Goal: Information Seeking & Learning: Learn about a topic

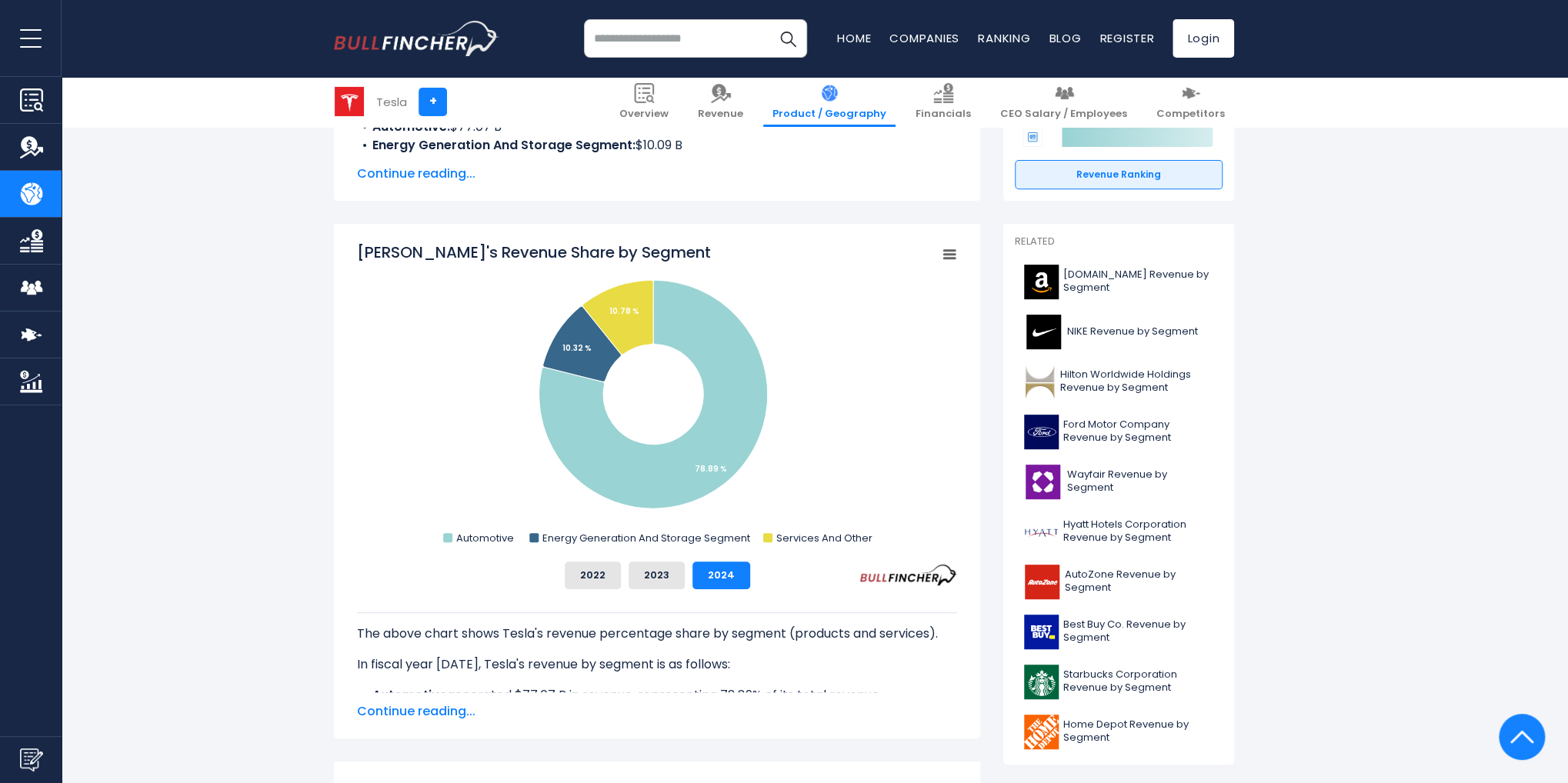
scroll to position [321, 0]
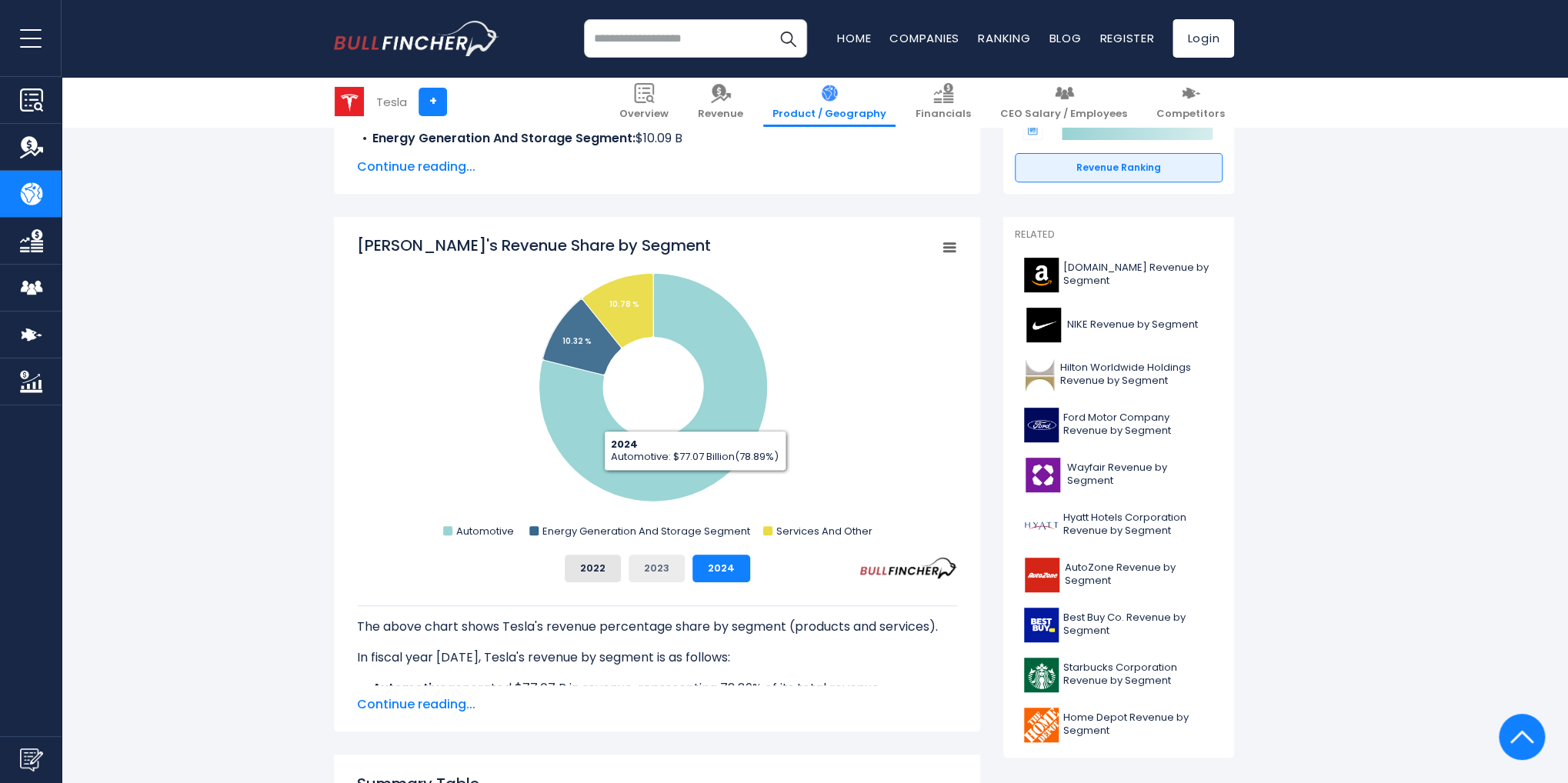
click at [666, 577] on button "2023" at bounding box center [656, 568] width 56 height 28
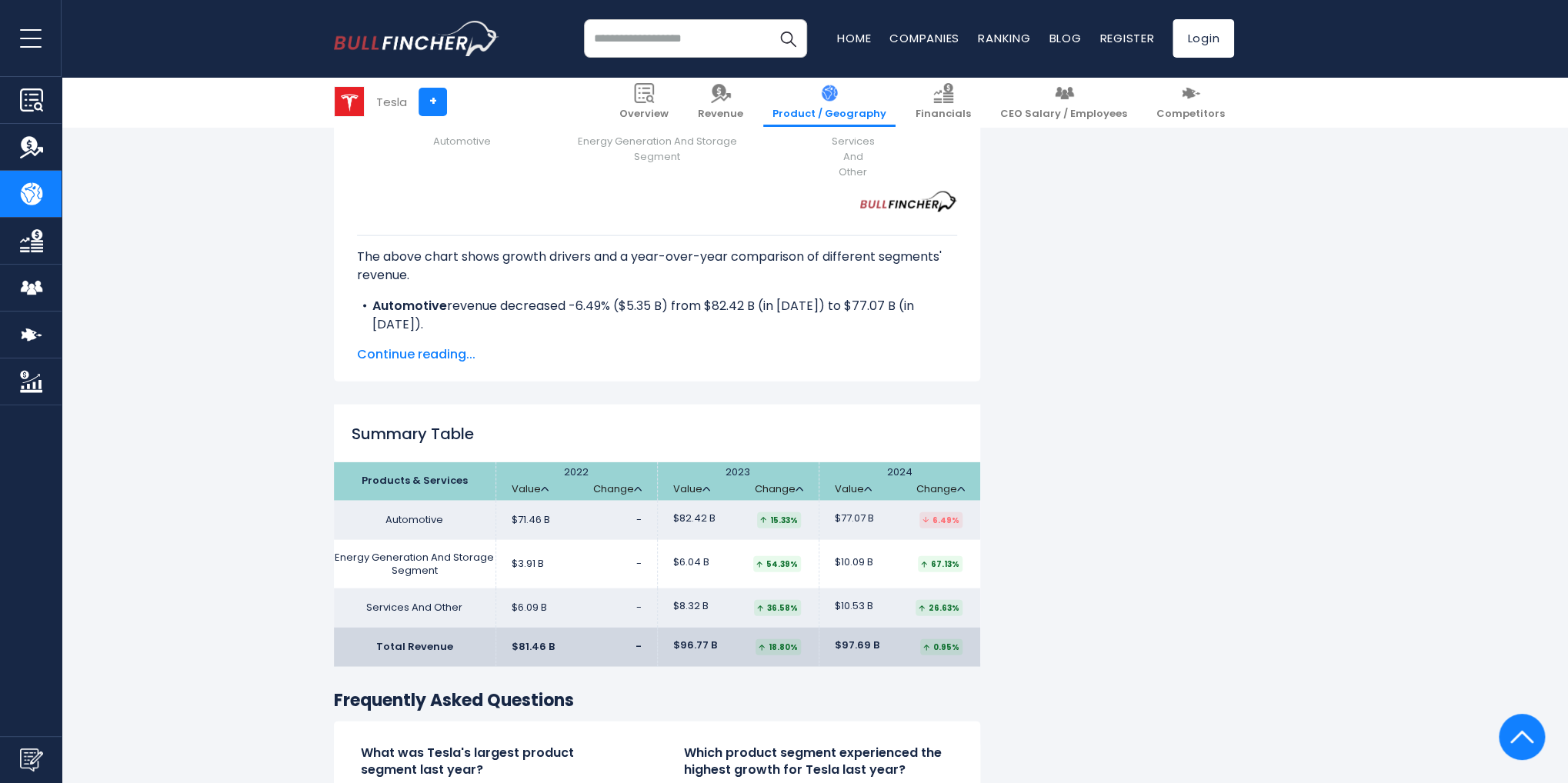
scroll to position [2119, 0]
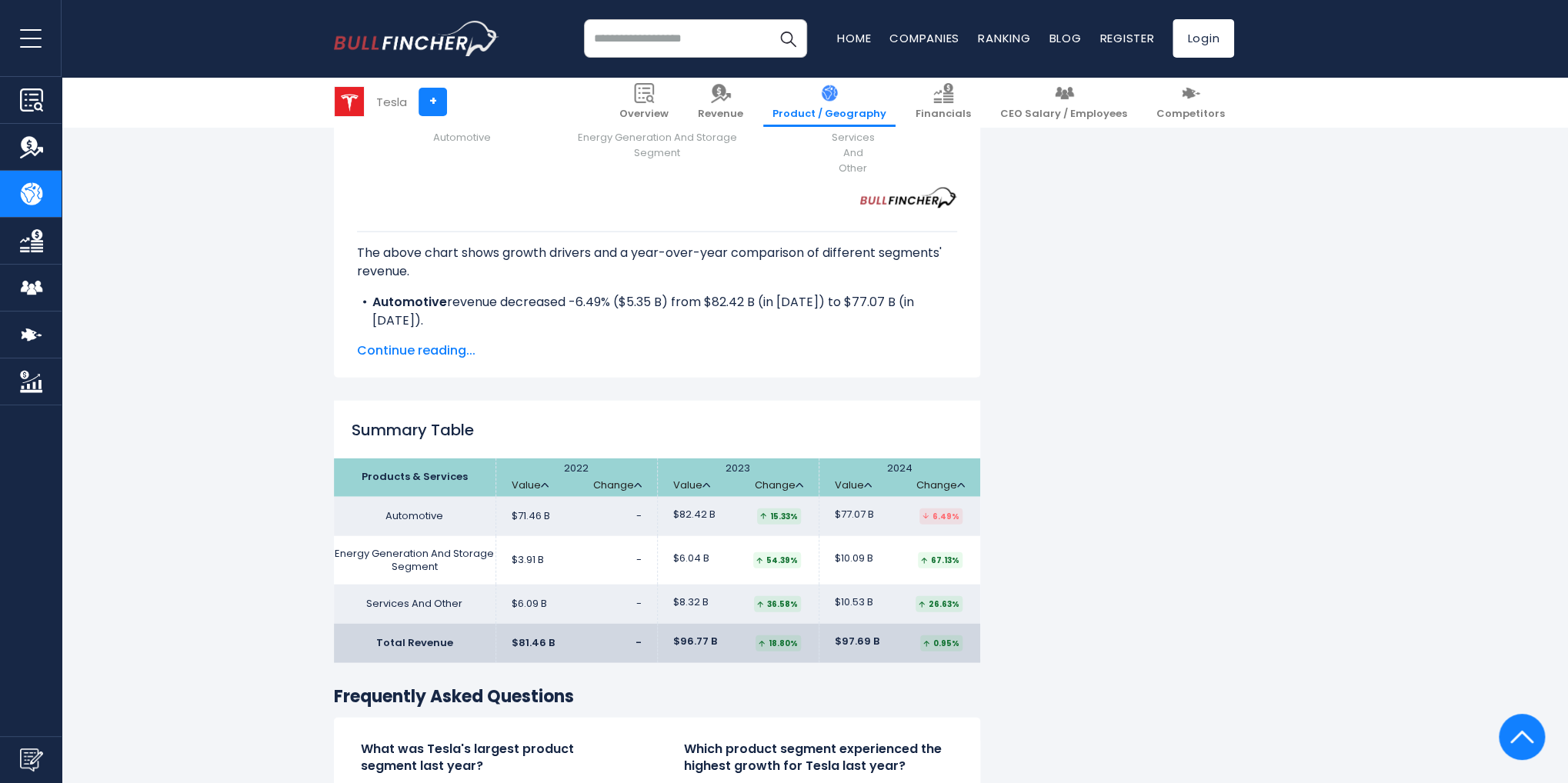
drag, startPoint x: 1566, startPoint y: 410, endPoint x: 1566, endPoint y: 479, distance: 69.0
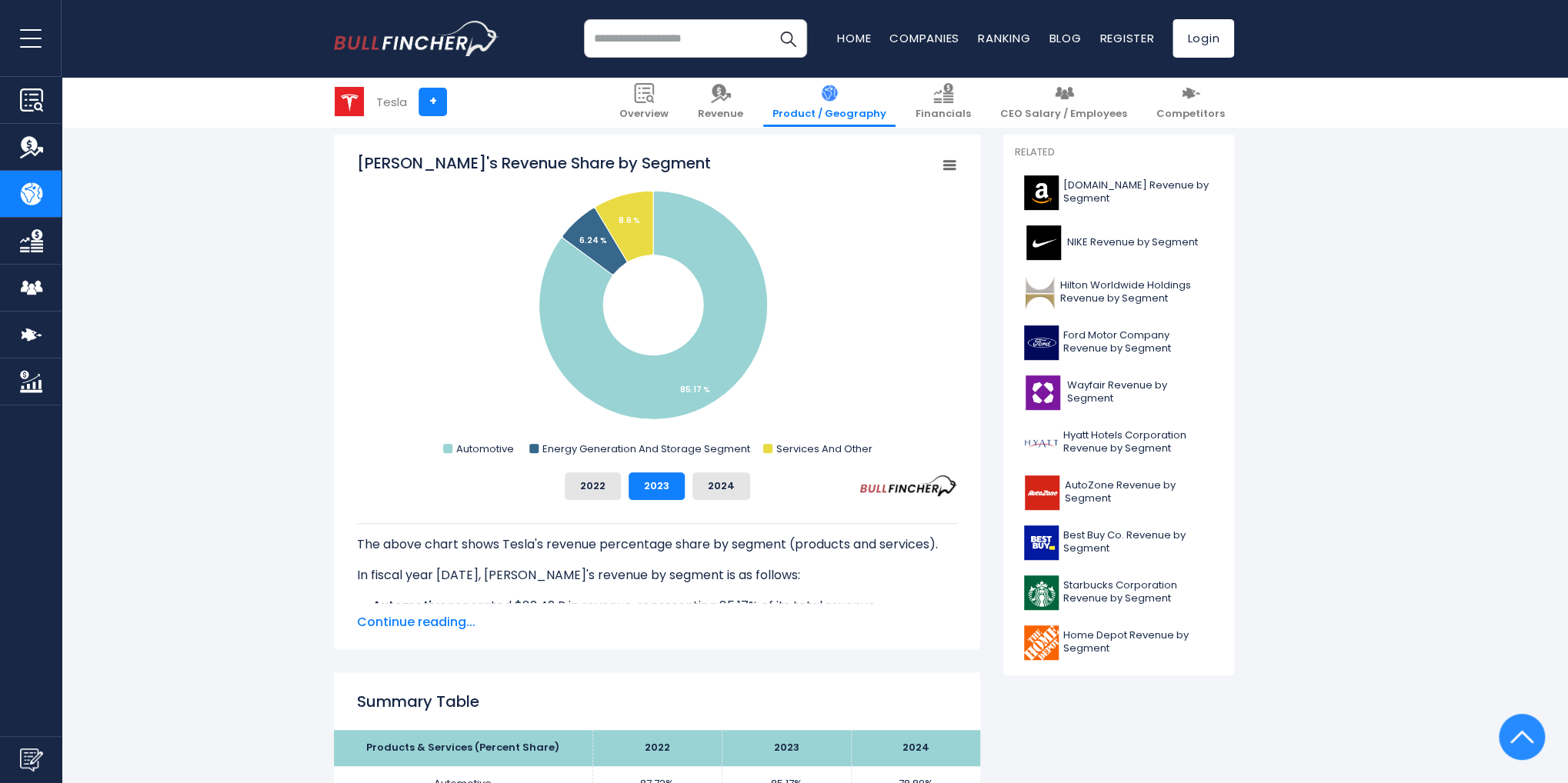
scroll to position [0, 0]
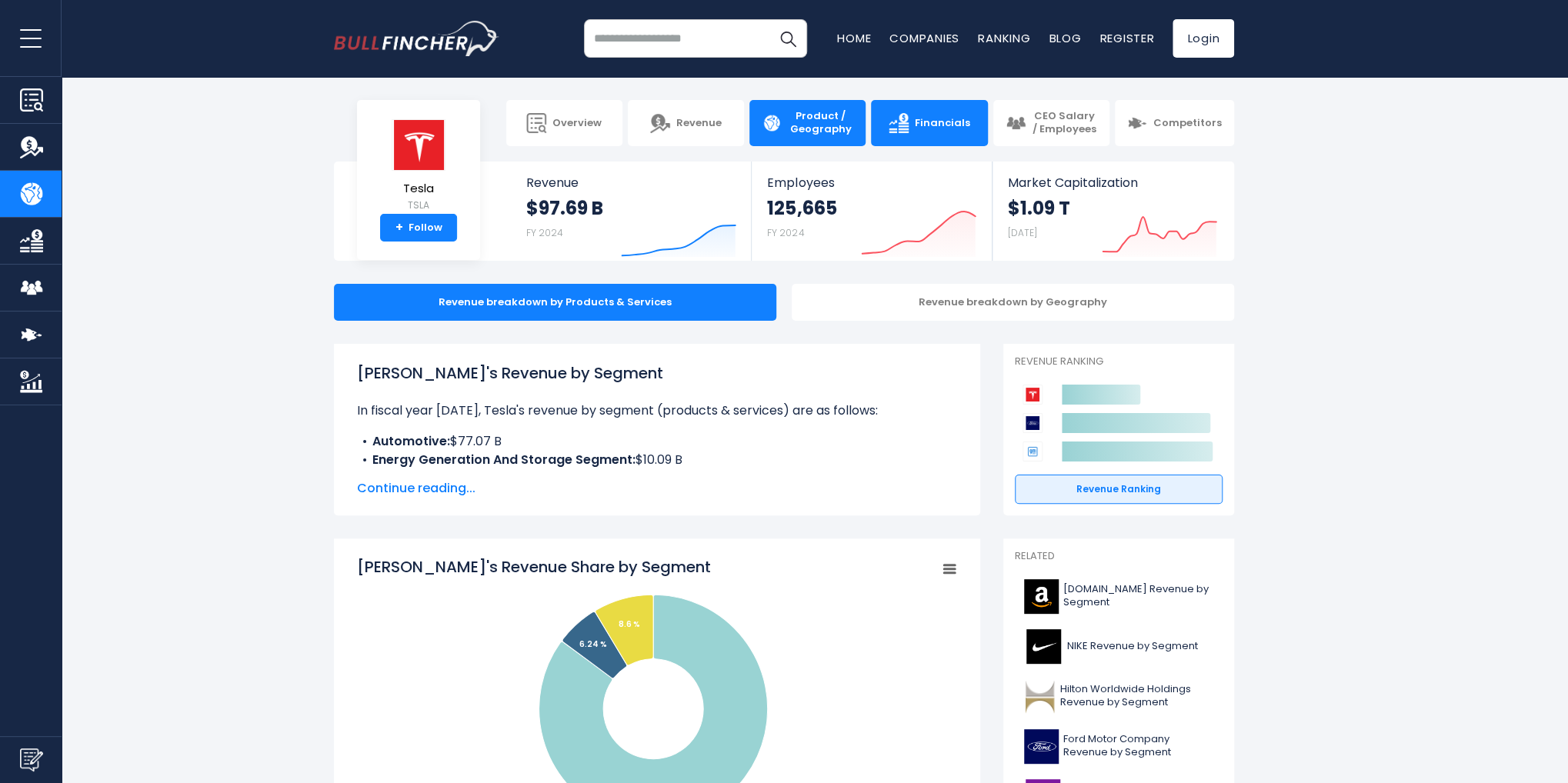
click at [956, 113] on link "Financials" at bounding box center [928, 123] width 116 height 46
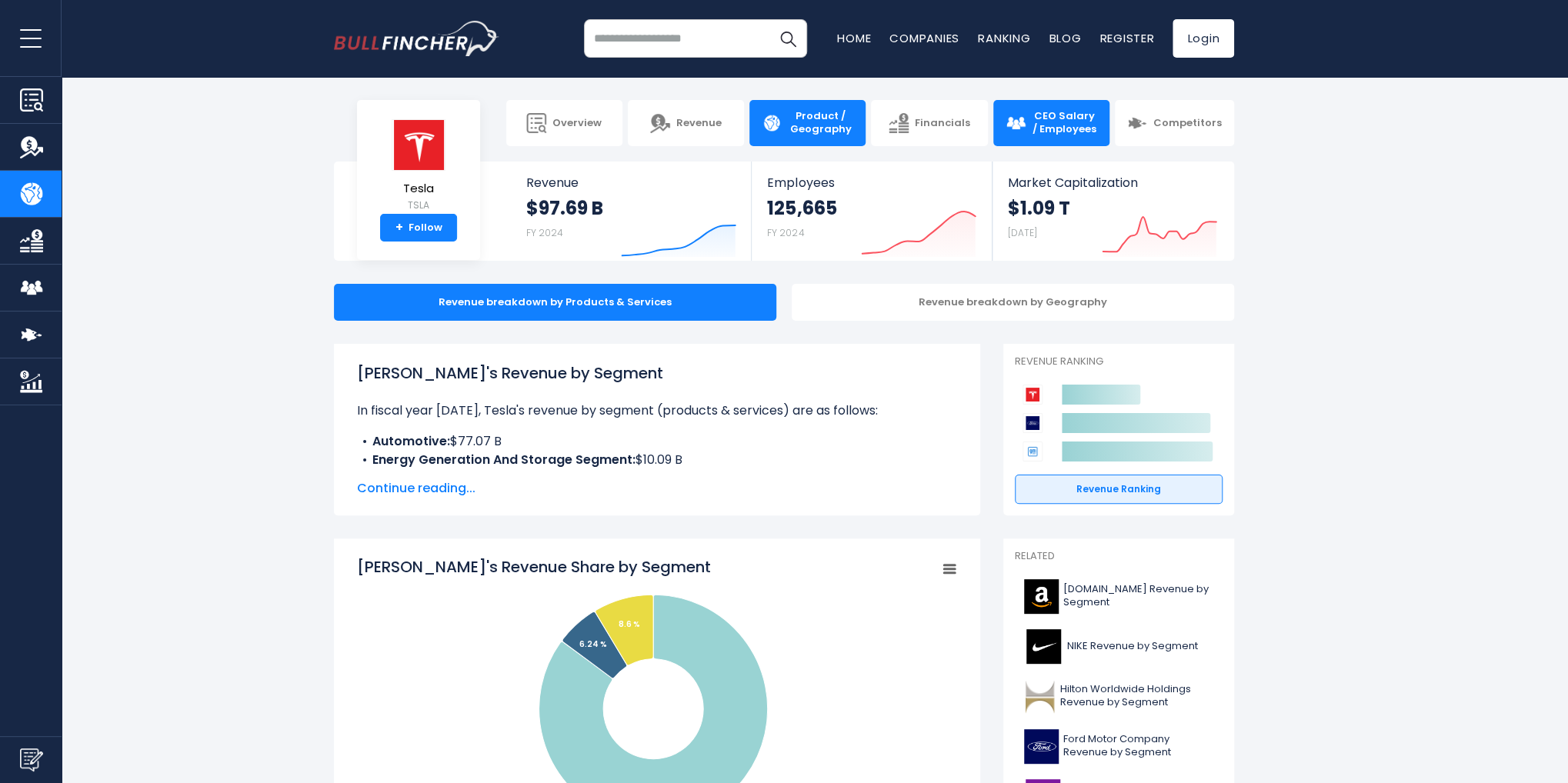
click at [1043, 119] on span "CEO Salary / Employees" at bounding box center [1064, 123] width 65 height 26
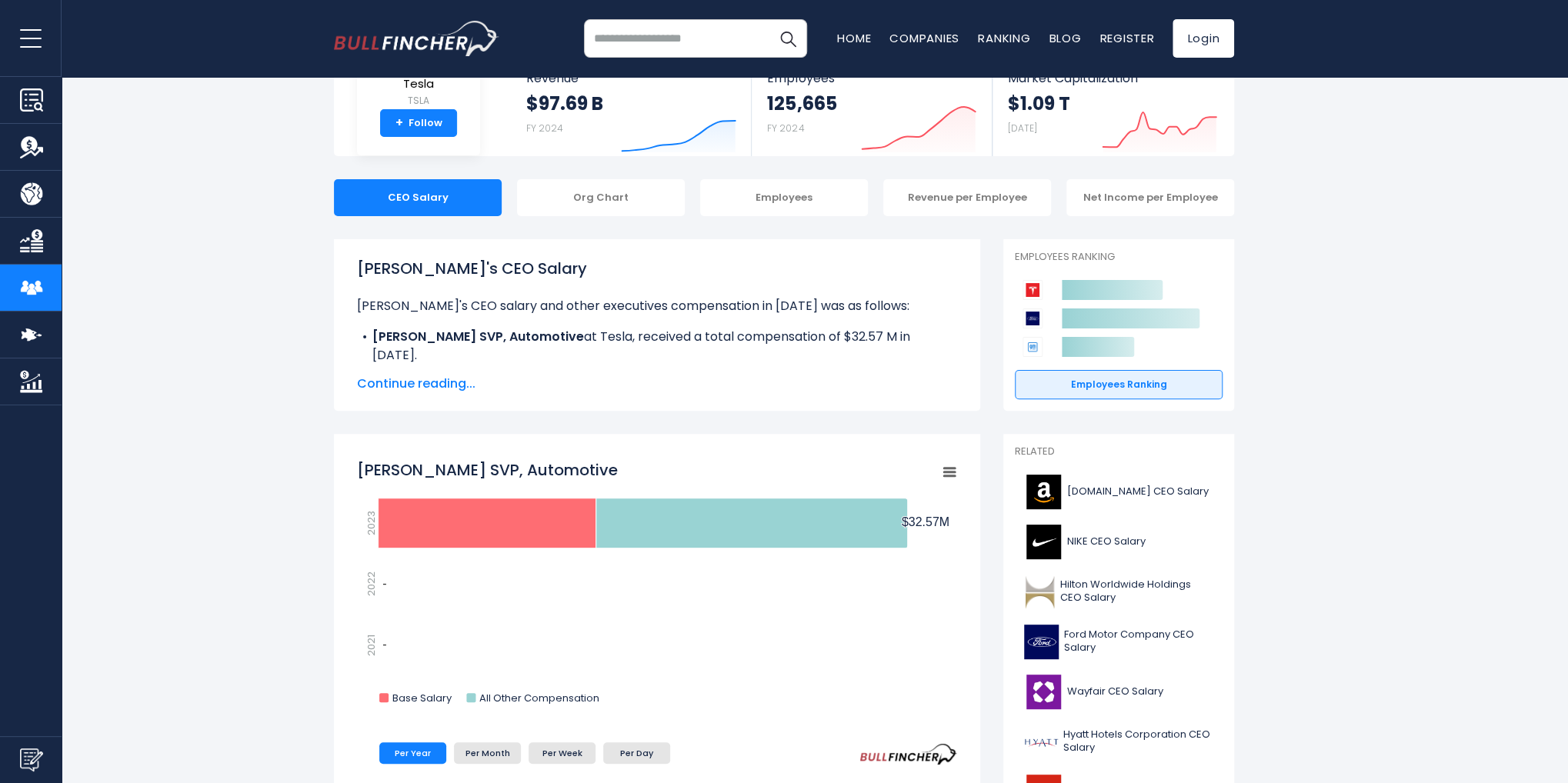
scroll to position [108, 0]
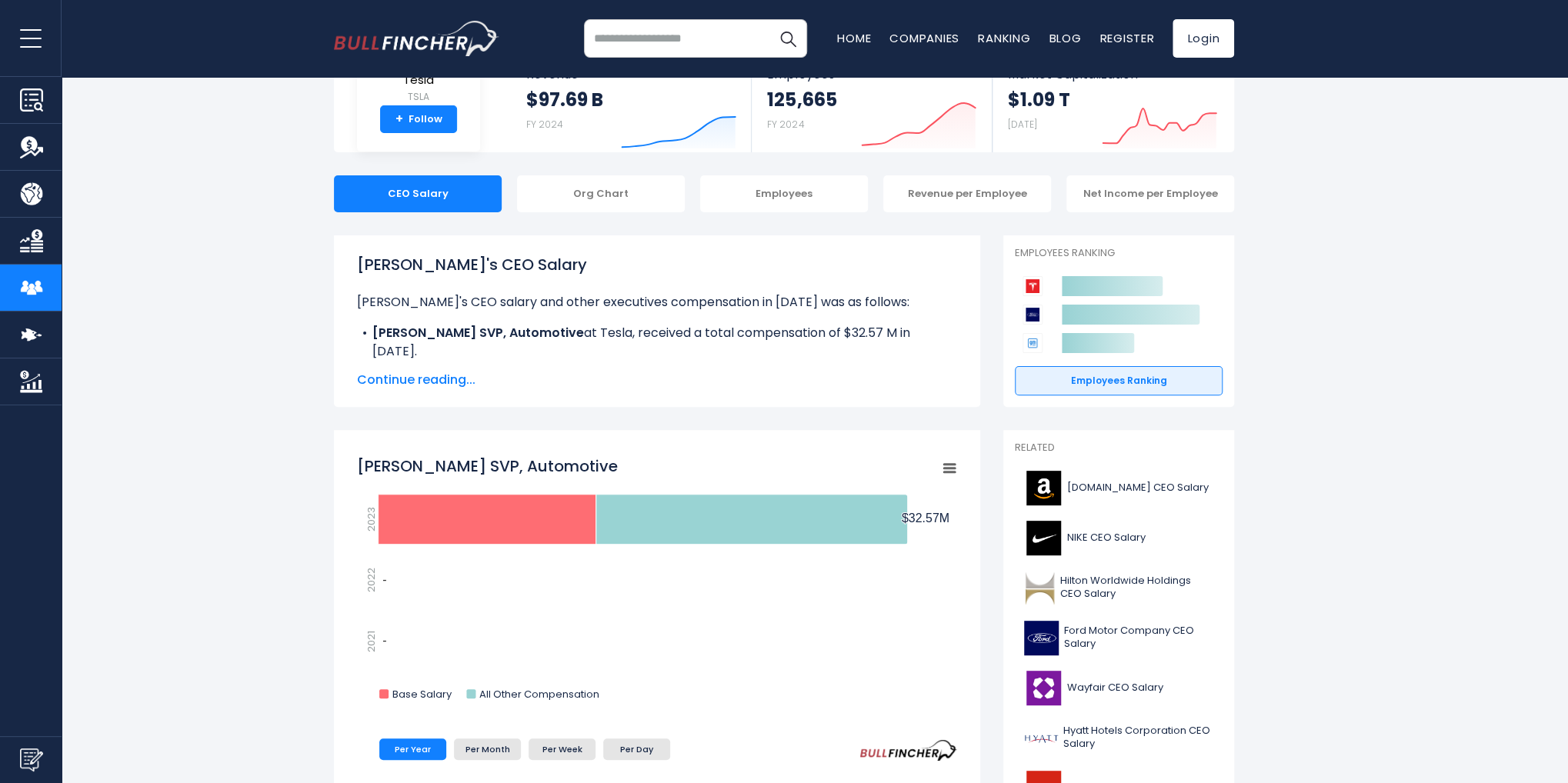
click at [458, 376] on span "Continue reading..." at bounding box center [657, 379] width 600 height 18
